Goal: Transaction & Acquisition: Book appointment/travel/reservation

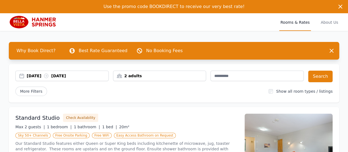
click at [42, 76] on div "[DATE] [DATE]" at bounding box center [68, 76] width 82 height 6
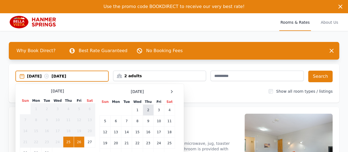
click at [146, 110] on td "2" at bounding box center [148, 109] width 11 height 11
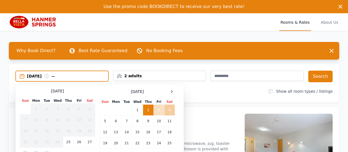
click at [170, 108] on td "4" at bounding box center [169, 109] width 11 height 11
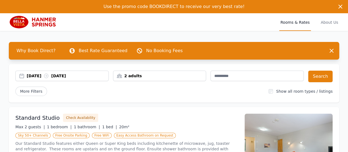
click at [184, 76] on div "2 adults" at bounding box center [159, 76] width 93 height 6
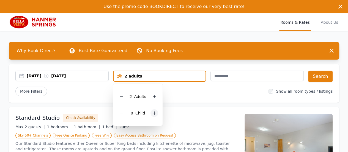
click at [155, 113] on icon at bounding box center [154, 112] width 3 height 3
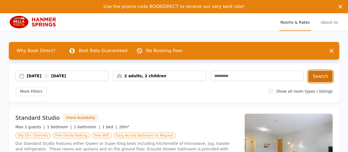
click at [322, 76] on button "Search" at bounding box center [320, 76] width 24 height 12
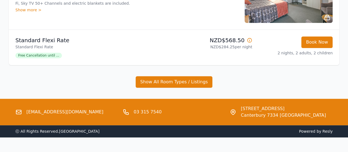
scroll to position [157, 0]
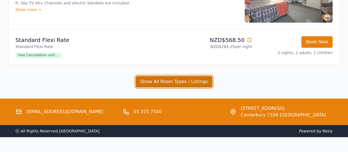
click at [198, 76] on button "Show All Room Types / Listings" at bounding box center [174, 82] width 77 height 12
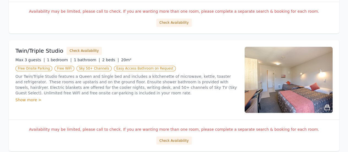
scroll to position [470, 0]
